Goal: Task Accomplishment & Management: Complete application form

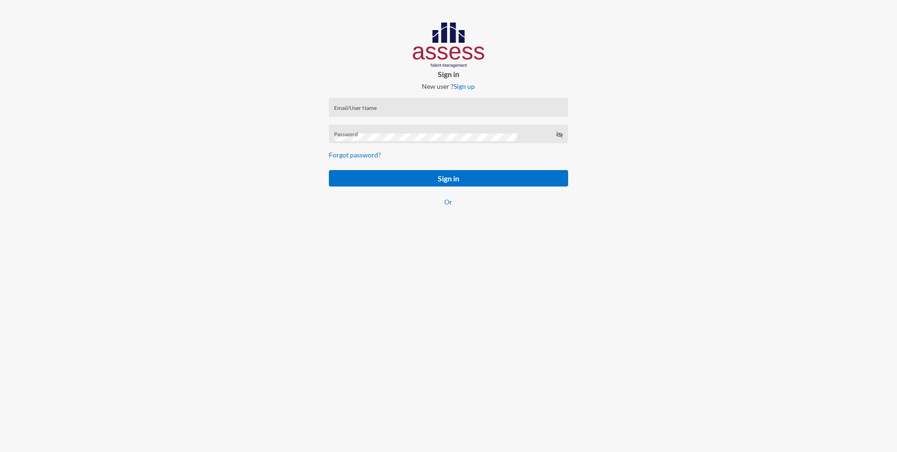
click at [361, 104] on div "Email/User Name" at bounding box center [448, 109] width 229 height 14
paste input "SPLSS2519140517"
type input "SPLSS2519140517"
click at [408, 173] on button "Sign in" at bounding box center [448, 178] width 239 height 16
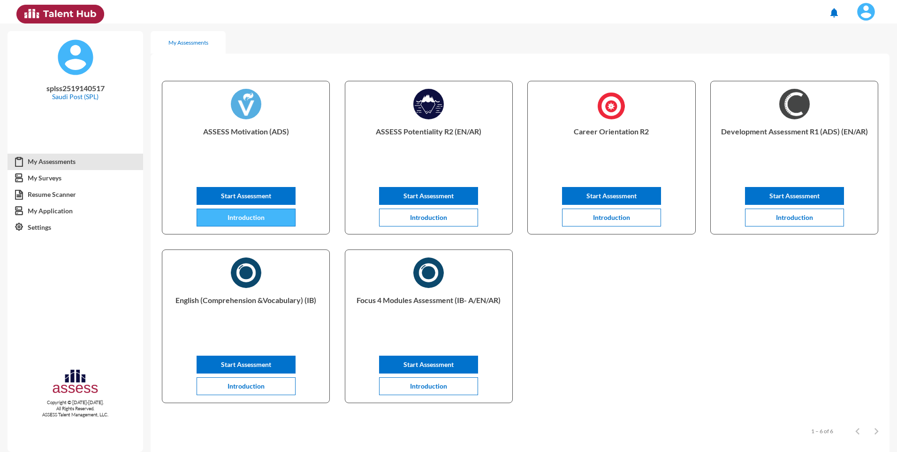
click at [247, 217] on span "Introduction" at bounding box center [246, 217] width 37 height 8
click at [294, 215] on button "Introduction" at bounding box center [246, 217] width 99 height 18
click at [255, 193] on span "Start Assessment" at bounding box center [246, 196] width 50 height 8
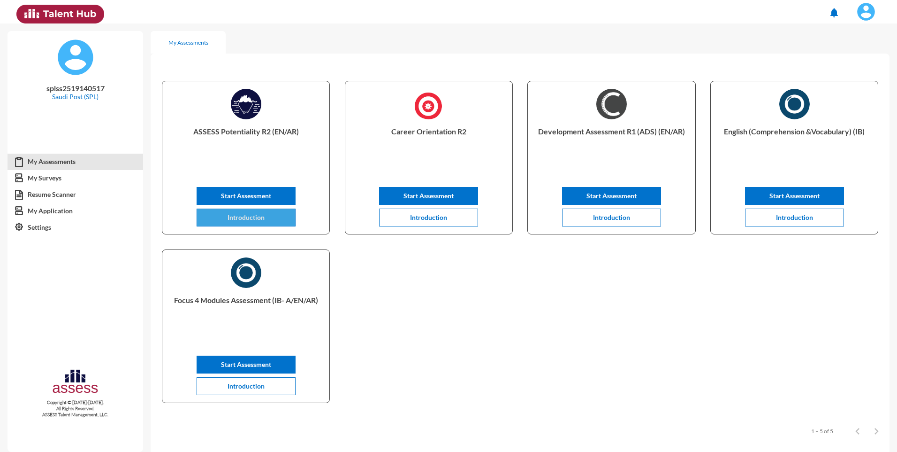
click at [258, 217] on span "Introduction" at bounding box center [246, 217] width 37 height 8
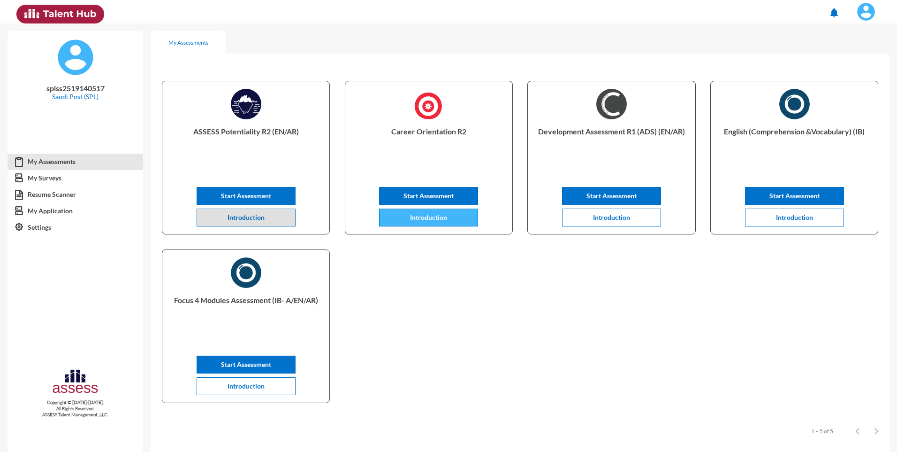
click at [443, 220] on span "Introduction" at bounding box center [428, 217] width 37 height 8
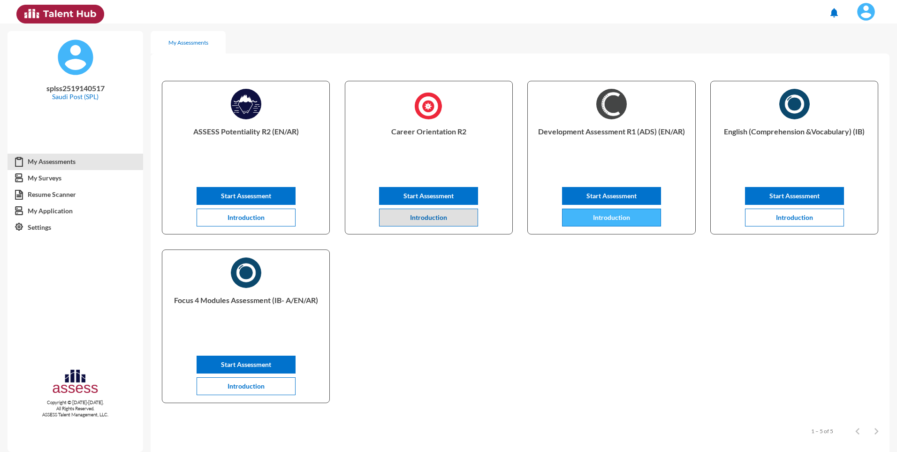
click at [588, 216] on button "Introduction" at bounding box center [611, 217] width 99 height 18
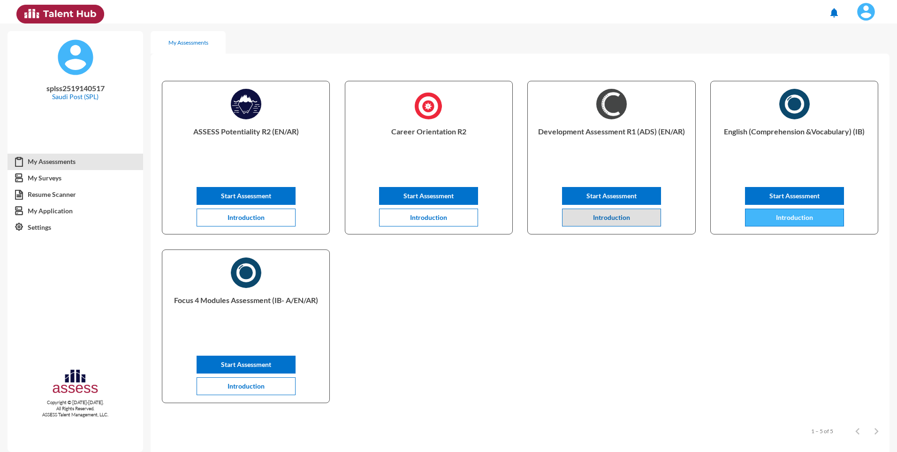
click at [796, 224] on button "Introduction" at bounding box center [794, 217] width 99 height 18
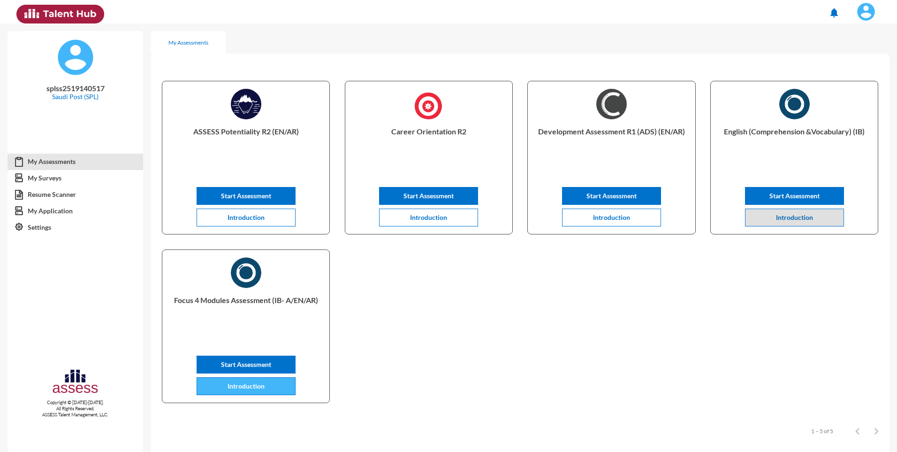
click at [241, 388] on span "Introduction" at bounding box center [246, 386] width 37 height 8
click at [496, 362] on div "ASSESS Potentiality R2 (EN/AR) Start Assessment Introduction Career Orientation…" at bounding box center [520, 241] width 739 height 351
